Goal: Find specific page/section: Find specific page/section

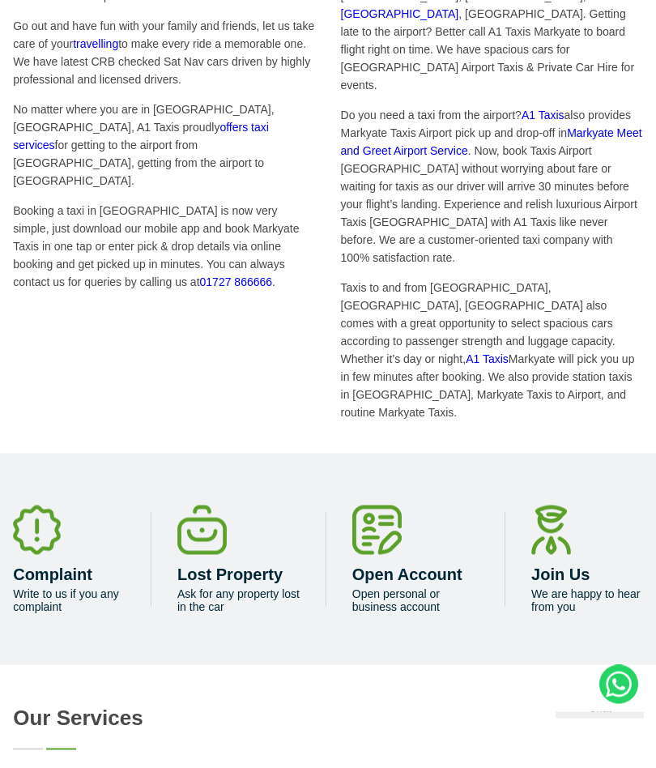
scroll to position [1057, 0]
click at [605, 504] on div at bounding box center [587, 530] width 112 height 52
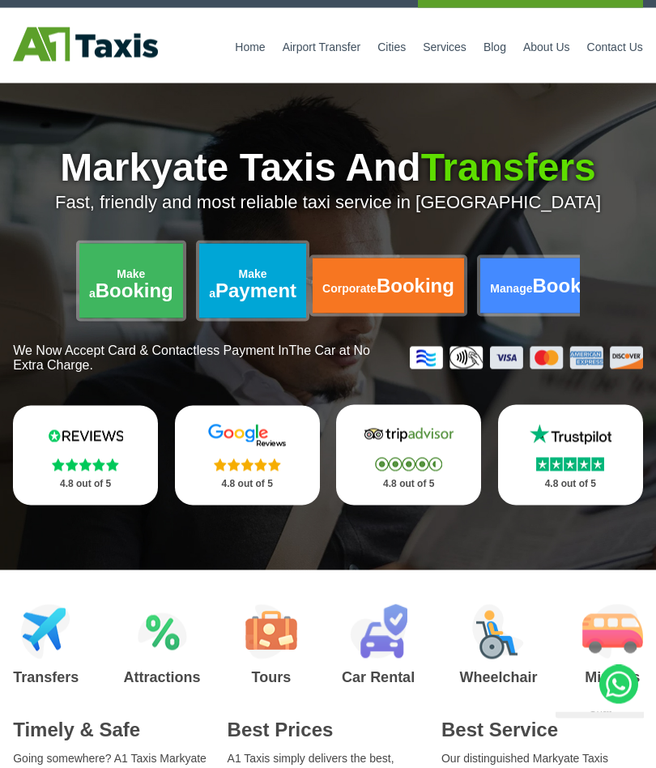
scroll to position [0, 0]
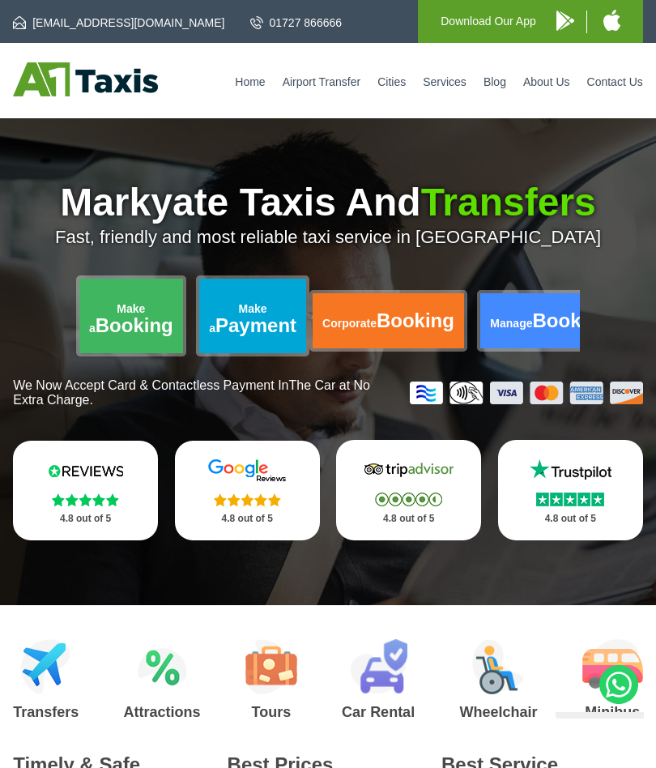
click at [628, 78] on link "Contact Us" at bounding box center [615, 81] width 56 height 13
